Goal: Information Seeking & Learning: Learn about a topic

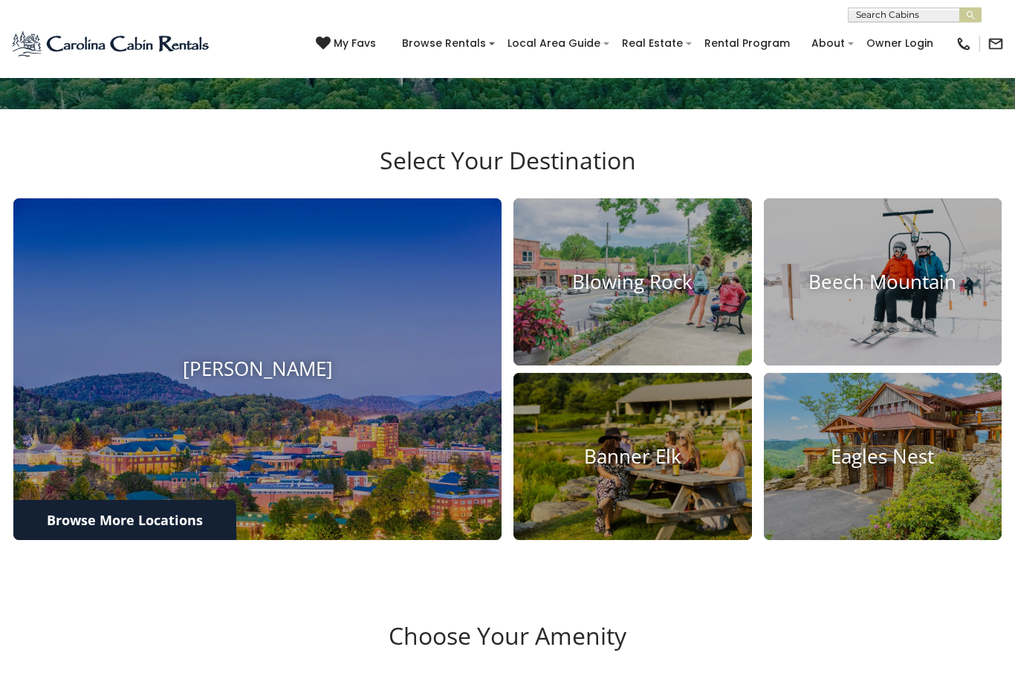
scroll to position [399, 0]
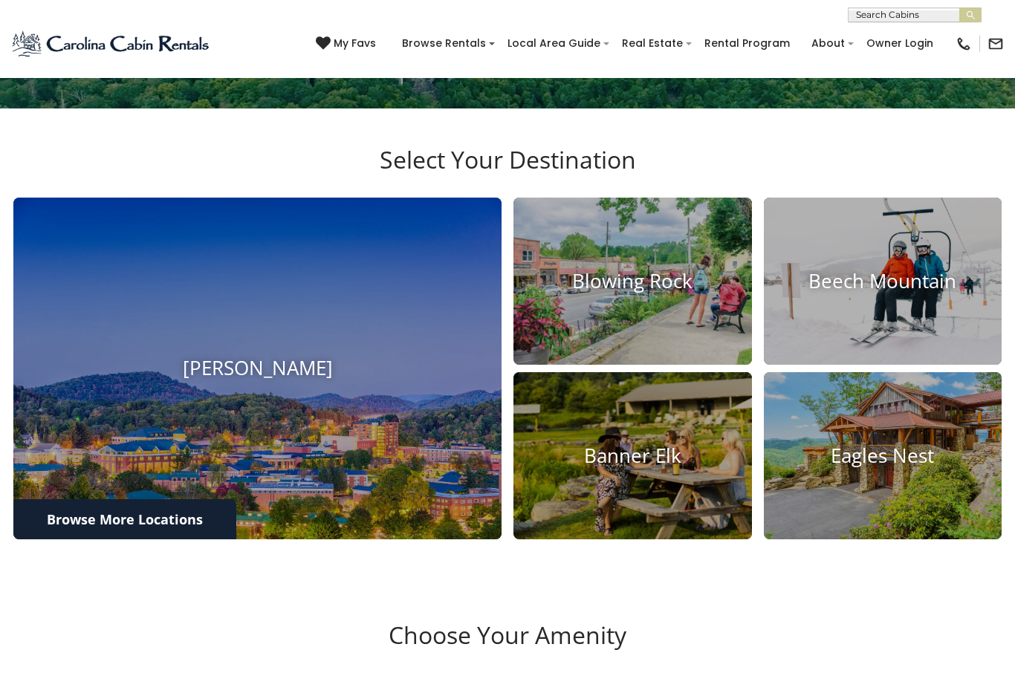
click at [364, 525] on img at bounding box center [257, 369] width 488 height 342
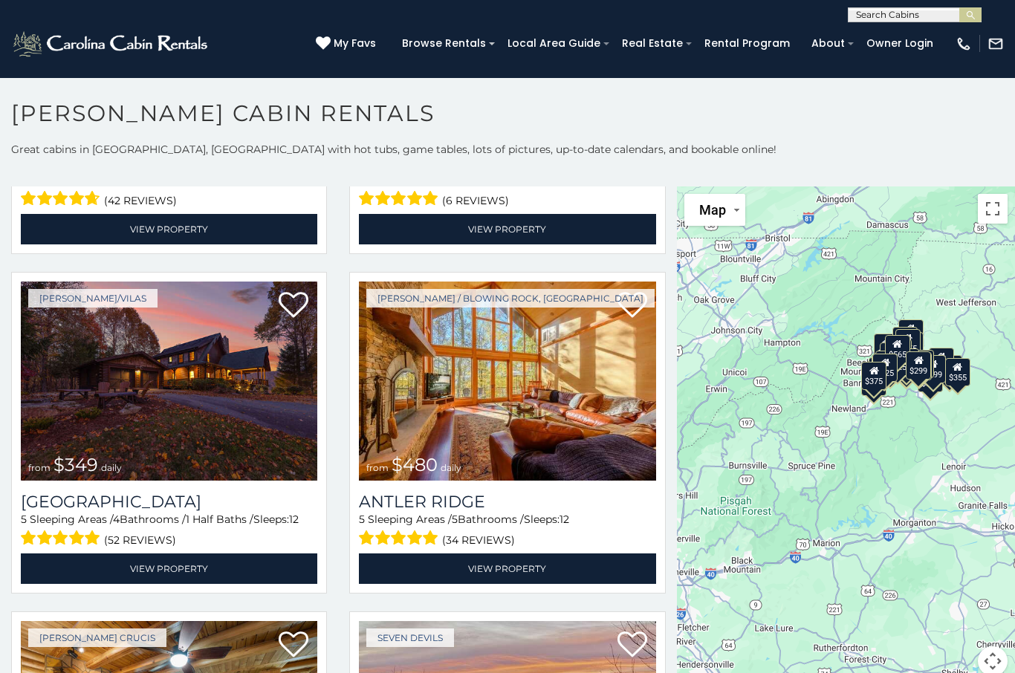
scroll to position [966, 0]
click at [178, 404] on img at bounding box center [169, 381] width 296 height 199
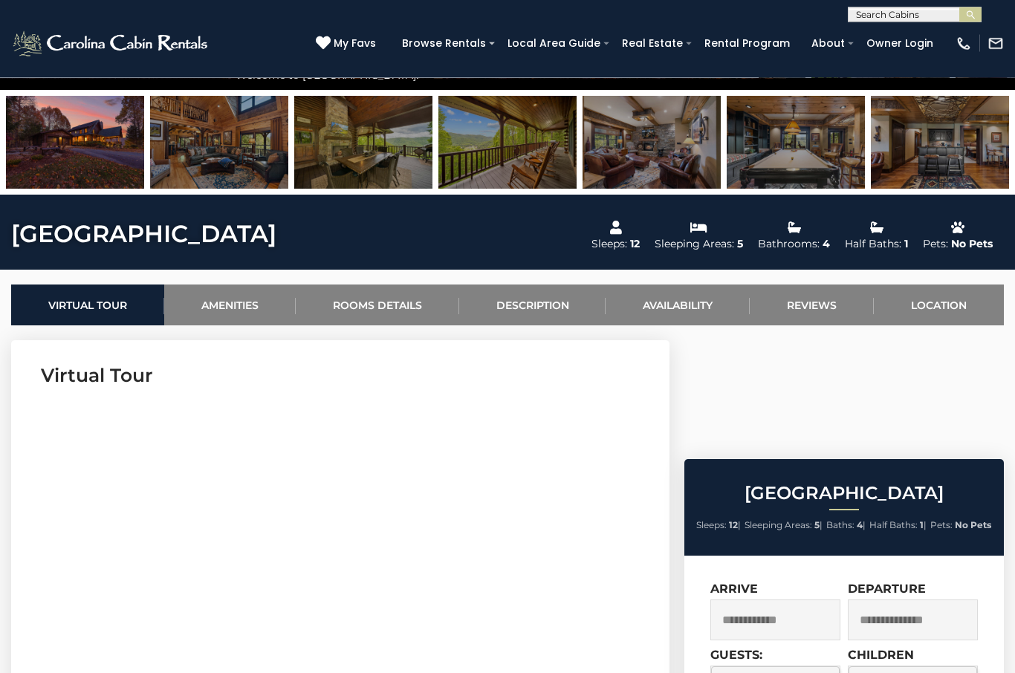
scroll to position [381, 0]
click at [233, 304] on link "Amenities" at bounding box center [229, 305] width 131 height 41
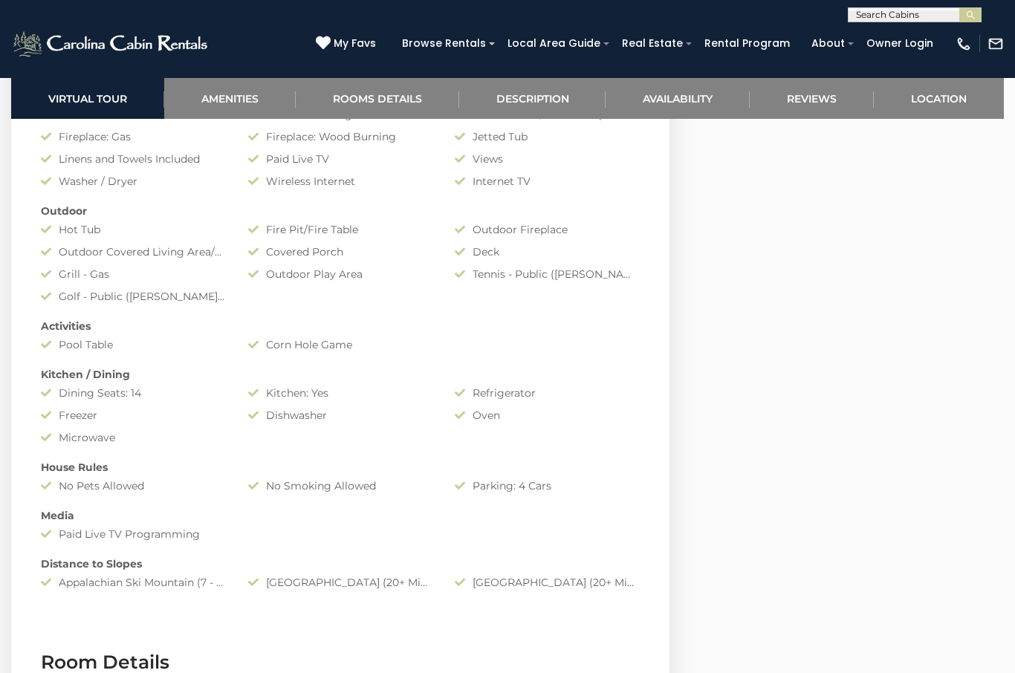
click at [935, 97] on link "Location" at bounding box center [939, 98] width 130 height 41
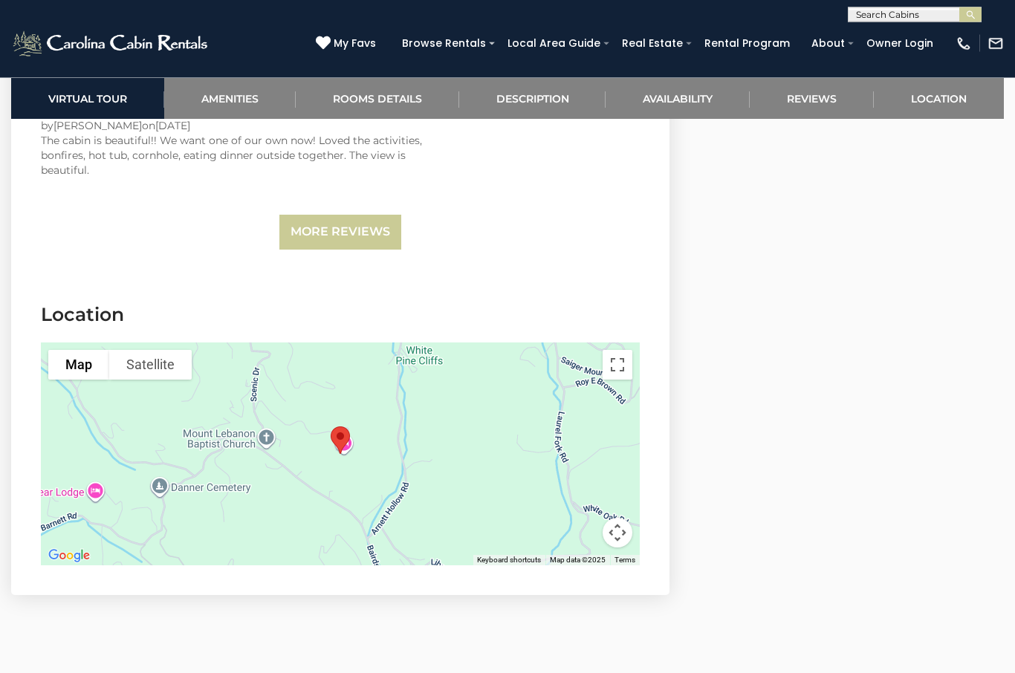
scroll to position [4052, 0]
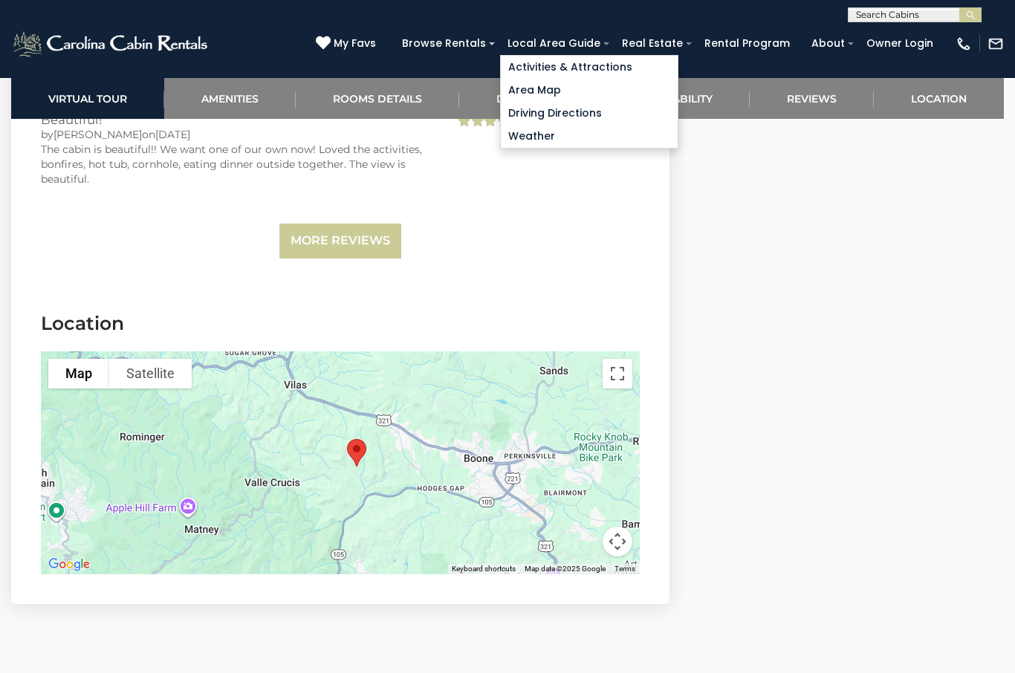
click at [559, 64] on link "Activities & Attractions" at bounding box center [589, 67] width 177 height 23
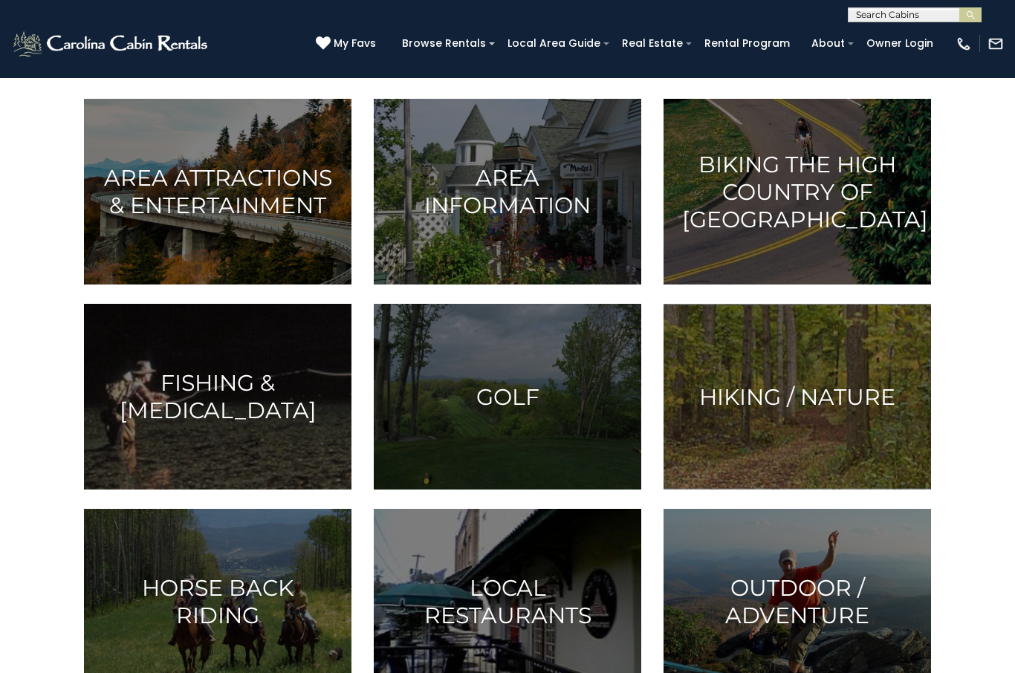
scroll to position [378, 0]
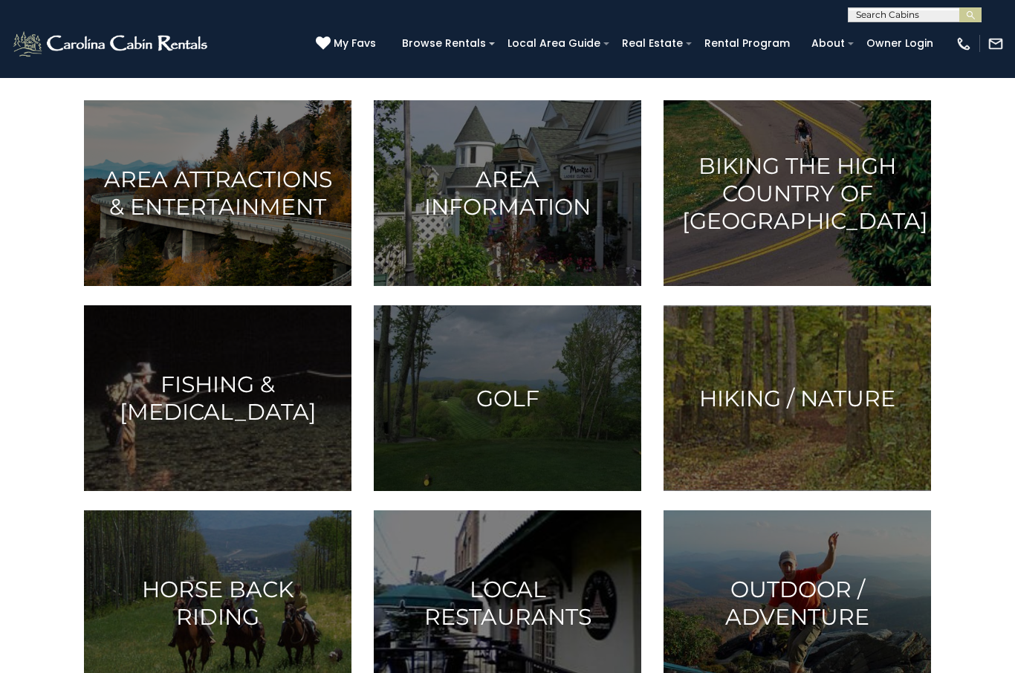
click at [495, 406] on h3 "Golf" at bounding box center [507, 398] width 230 height 27
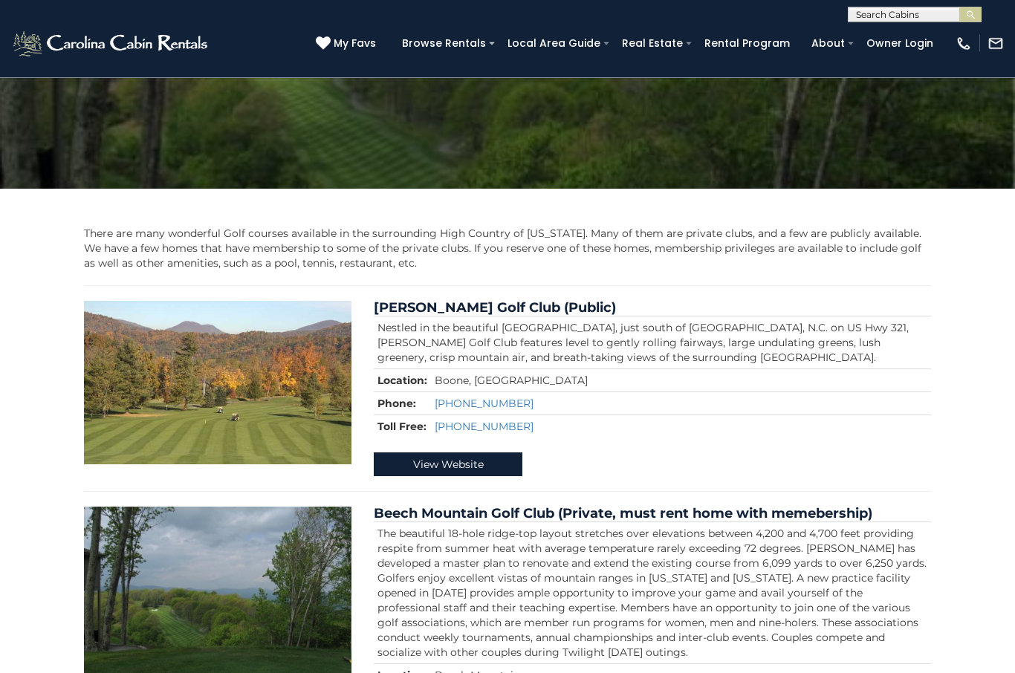
scroll to position [149, 0]
click at [443, 461] on link "View Website" at bounding box center [448, 464] width 149 height 24
